Goal: Navigation & Orientation: Find specific page/section

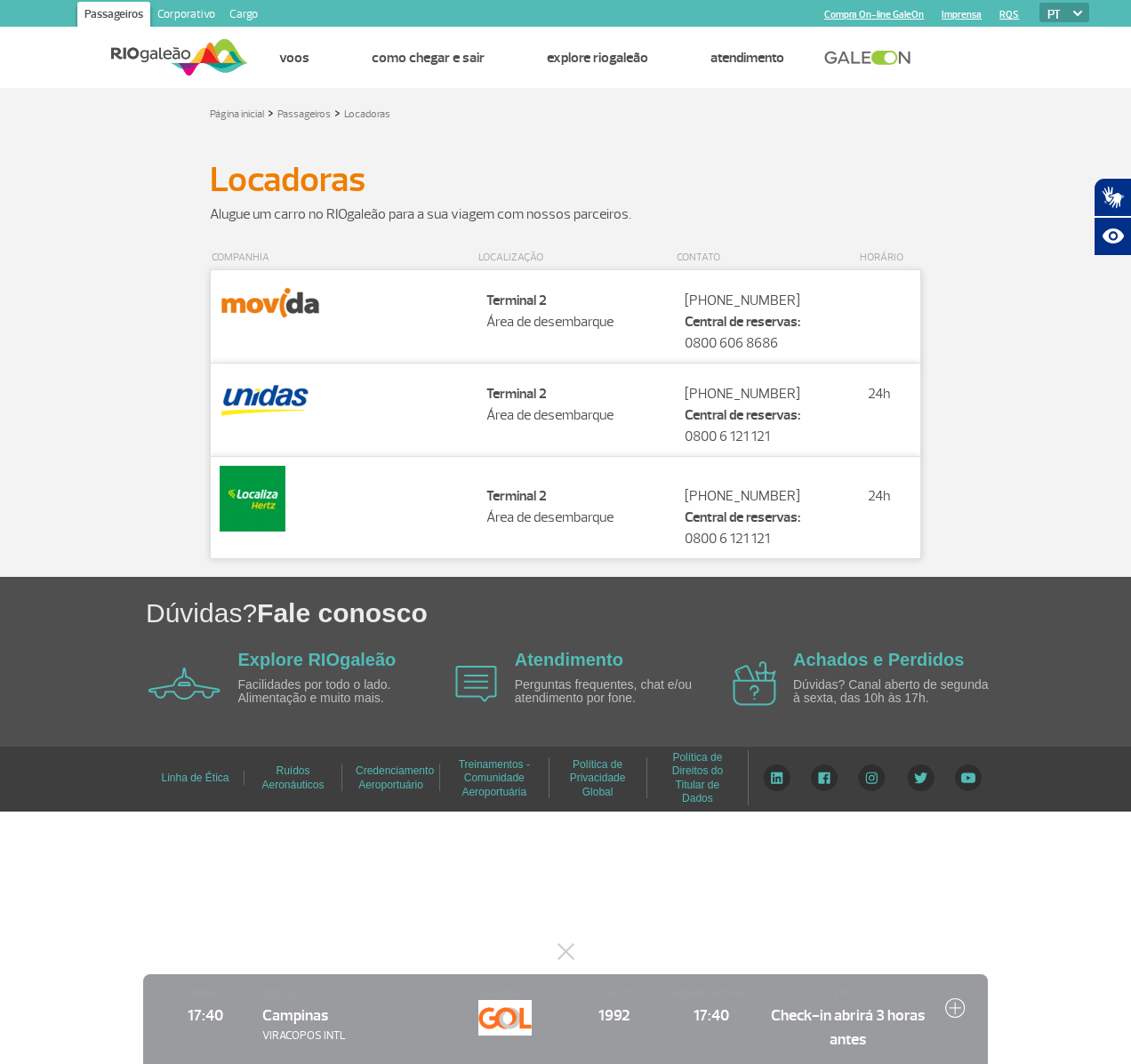
drag, startPoint x: 545, startPoint y: 951, endPoint x: 573, endPoint y: 963, distance: 30.5
click at [545, 954] on body "Passageiros Corporativo Cargo Compra On-line GaleOn Imprensa RQS PT ENG ESP Pág…" at bounding box center [566, 532] width 1131 height 1064
click at [558, 948] on button at bounding box center [565, 951] width 18 height 18
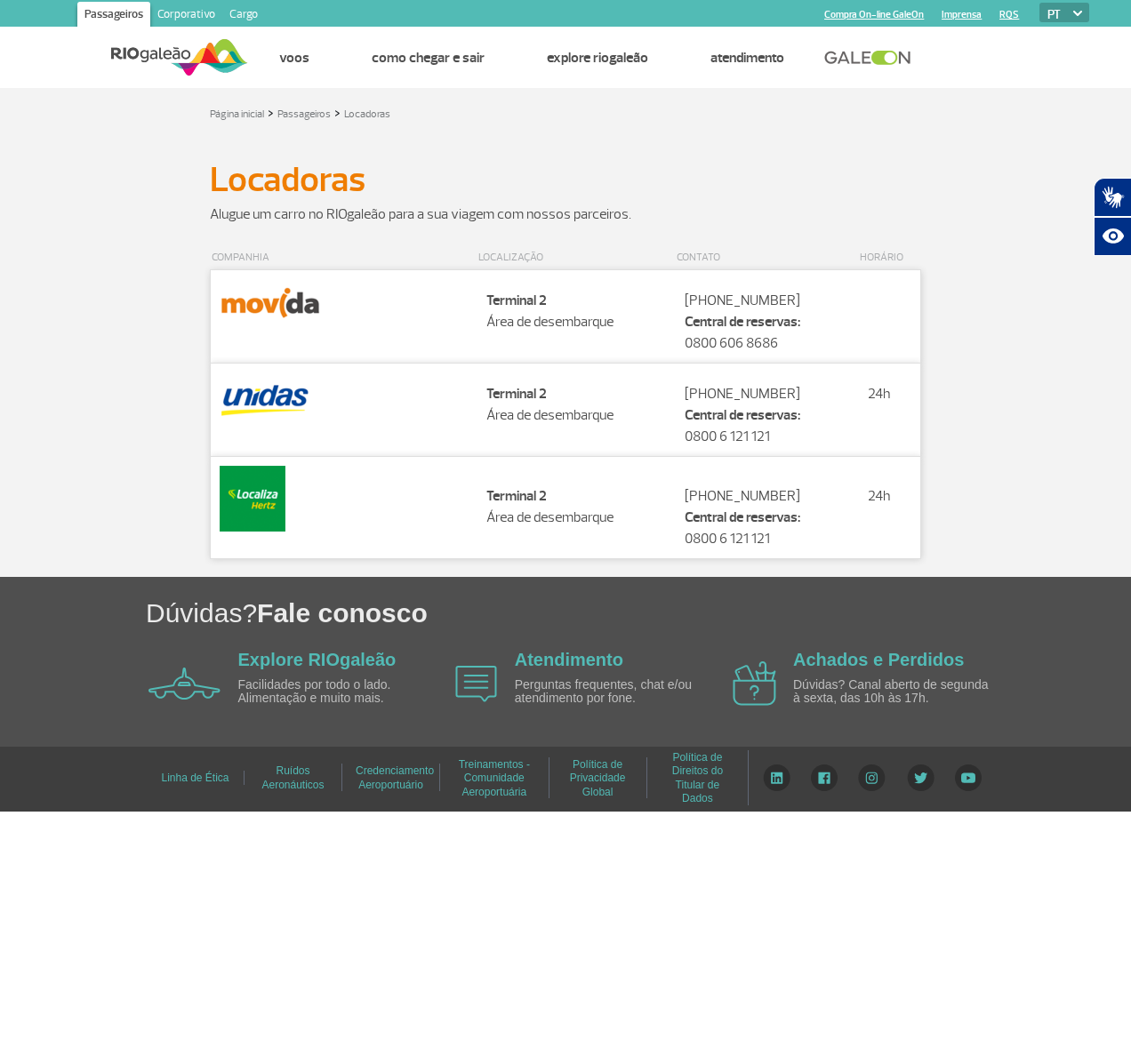
click at [991, 452] on div "COMPANHIA LOCALIZAÇÃO CONTATO HORÁRIO Companhia Localização Terminal 2 Área de …" at bounding box center [565, 403] width 987 height 313
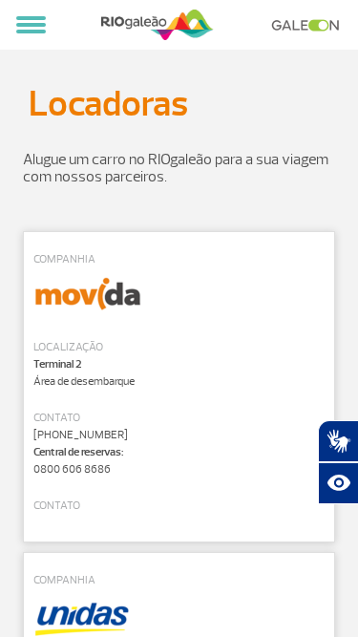
click at [117, 31] on img at bounding box center [157, 25] width 113 height 36
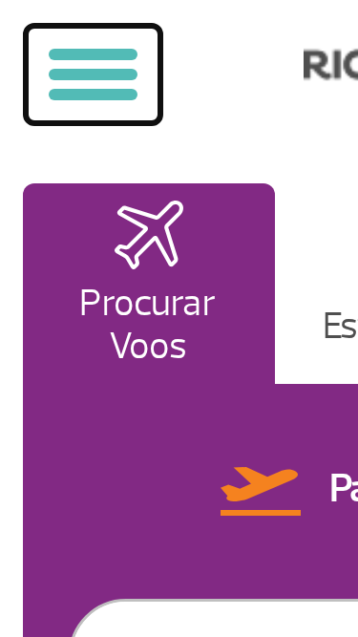
click at [39, 25] on span at bounding box center [31, 25] width 30 height 4
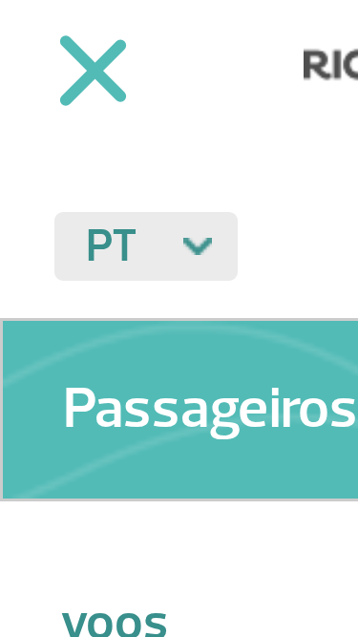
click at [78, 72] on select "PT ENG ESP" at bounding box center [48, 82] width 61 height 23
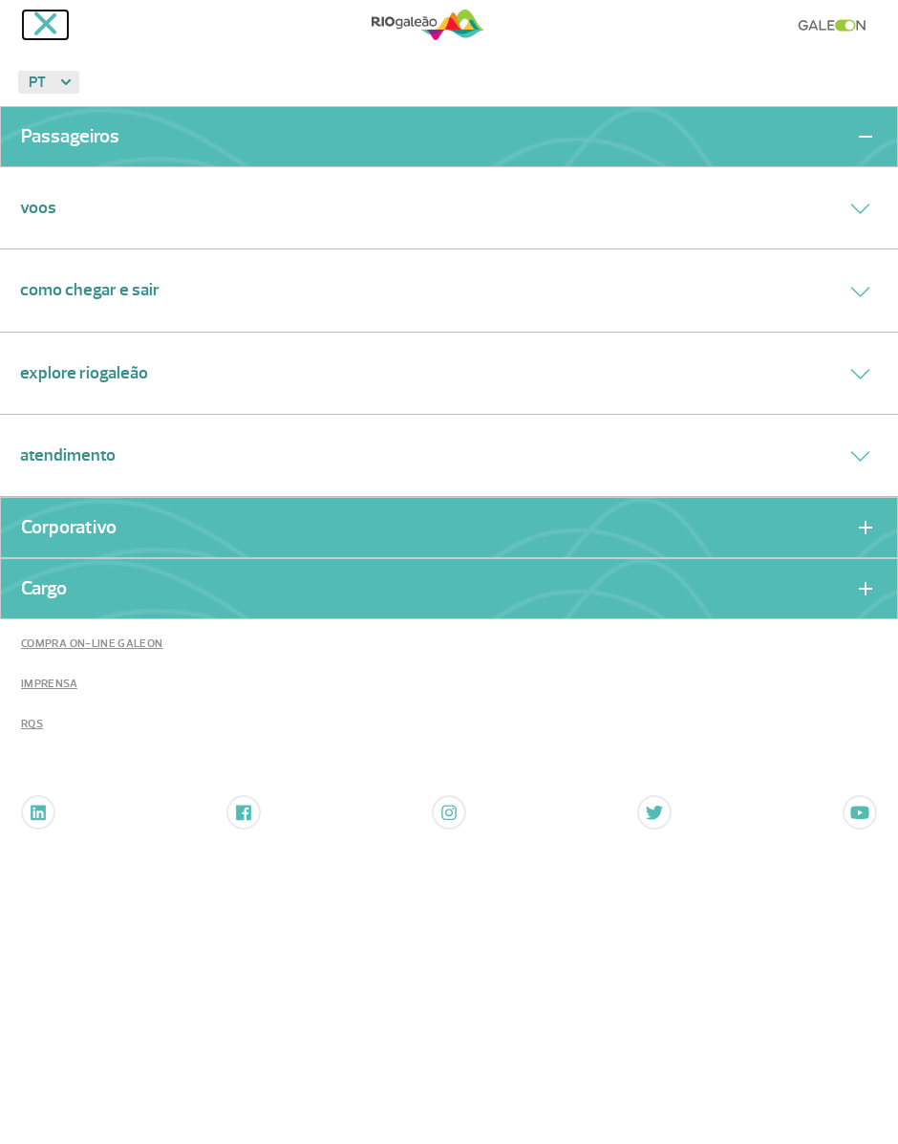
click at [41, 27] on span at bounding box center [45, 24] width 24 height 24
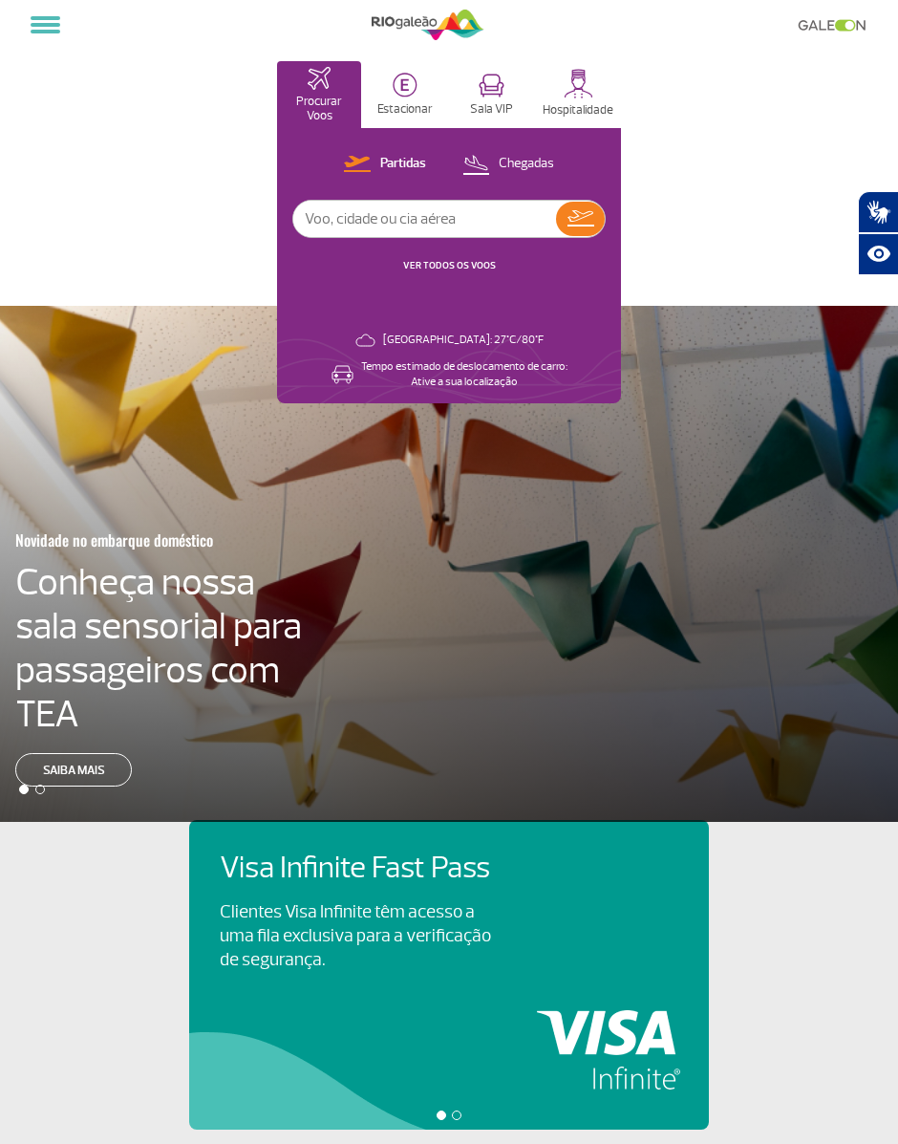
click at [415, 23] on img at bounding box center [428, 25] width 113 height 36
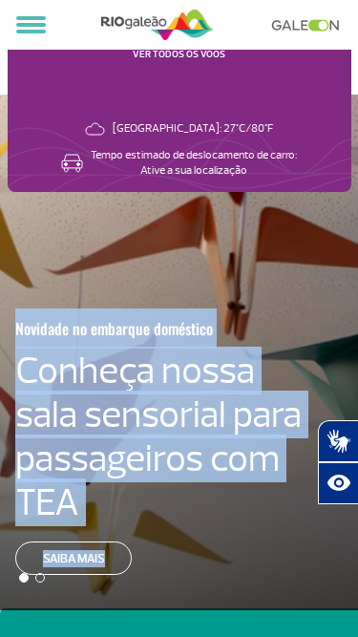
scroll to position [216, 0]
